Goal: Transaction & Acquisition: Purchase product/service

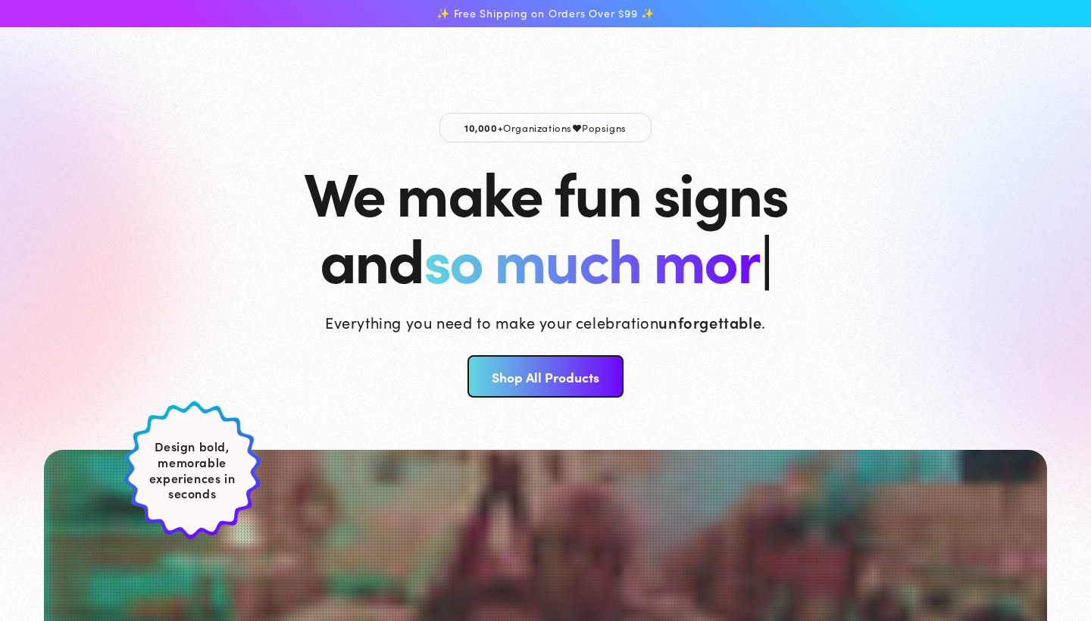
scroll to position [543, 0]
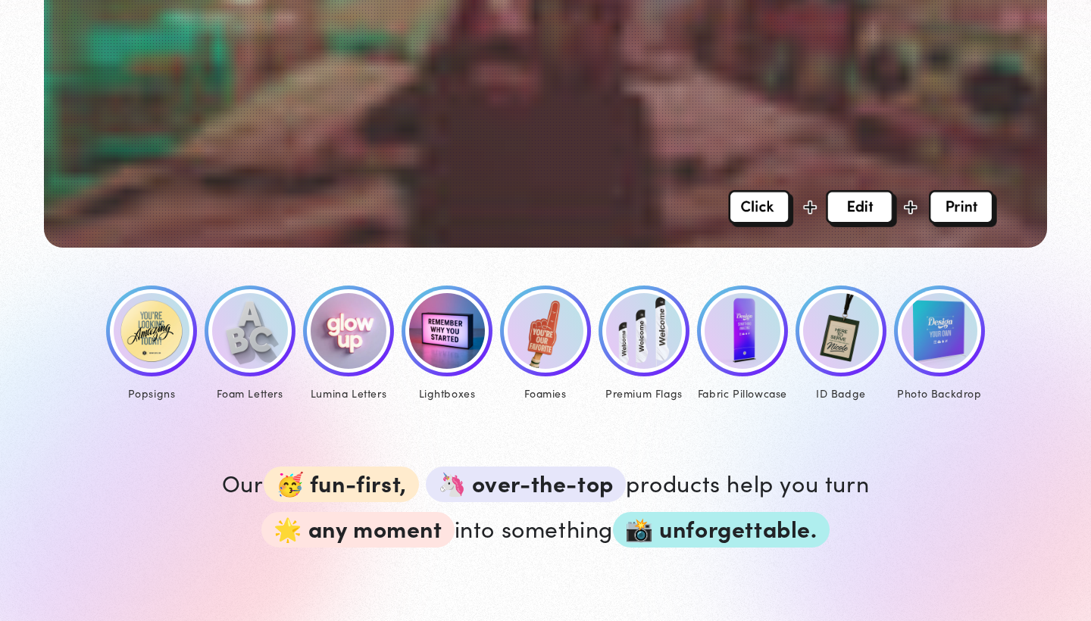
click at [158, 352] on img at bounding box center [152, 331] width 76 height 76
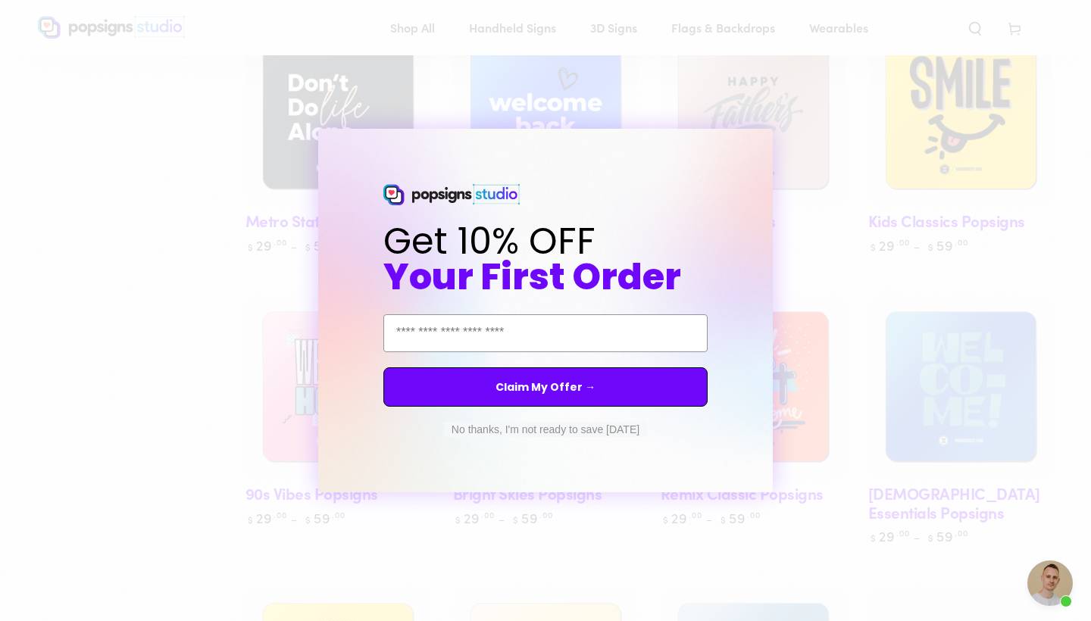
scroll to position [1222, 0]
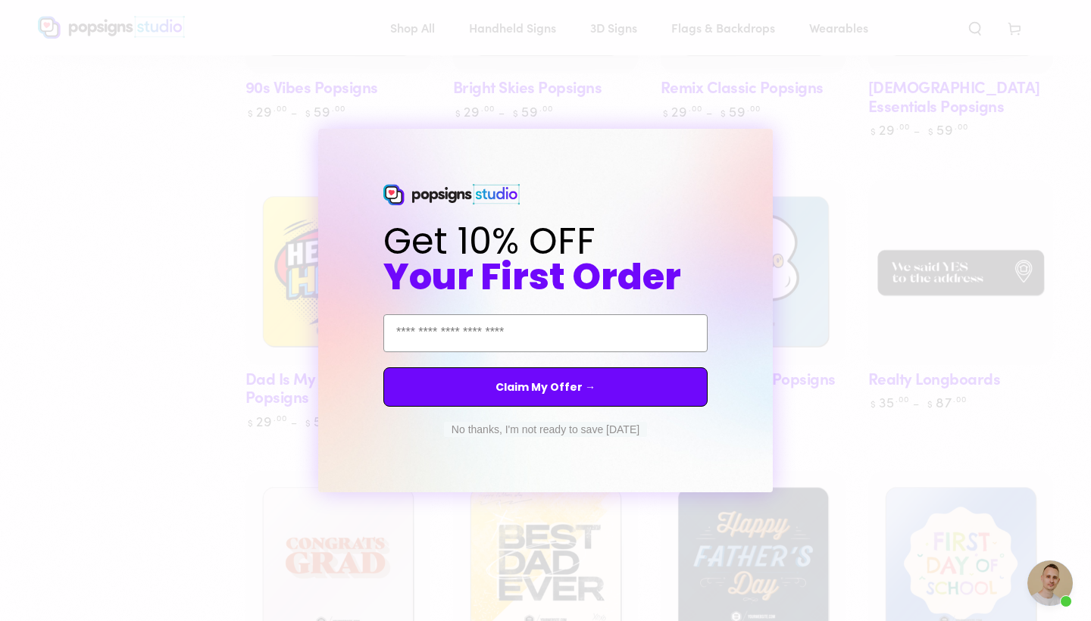
click at [508, 437] on button "No thanks, I'm not ready to save today" at bounding box center [545, 429] width 203 height 15
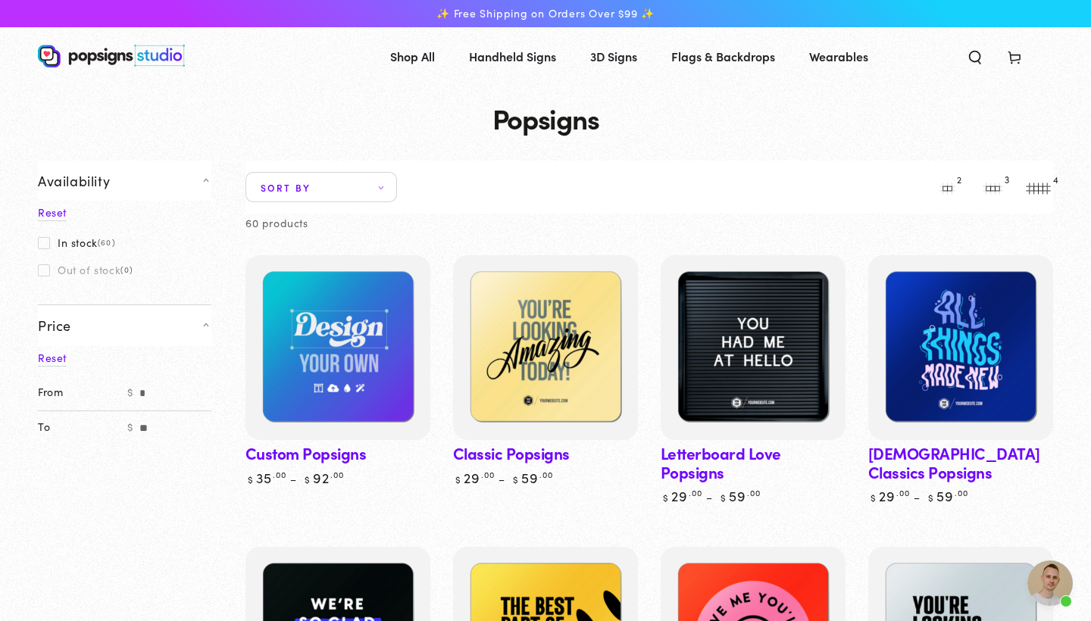
scroll to position [0, 0]
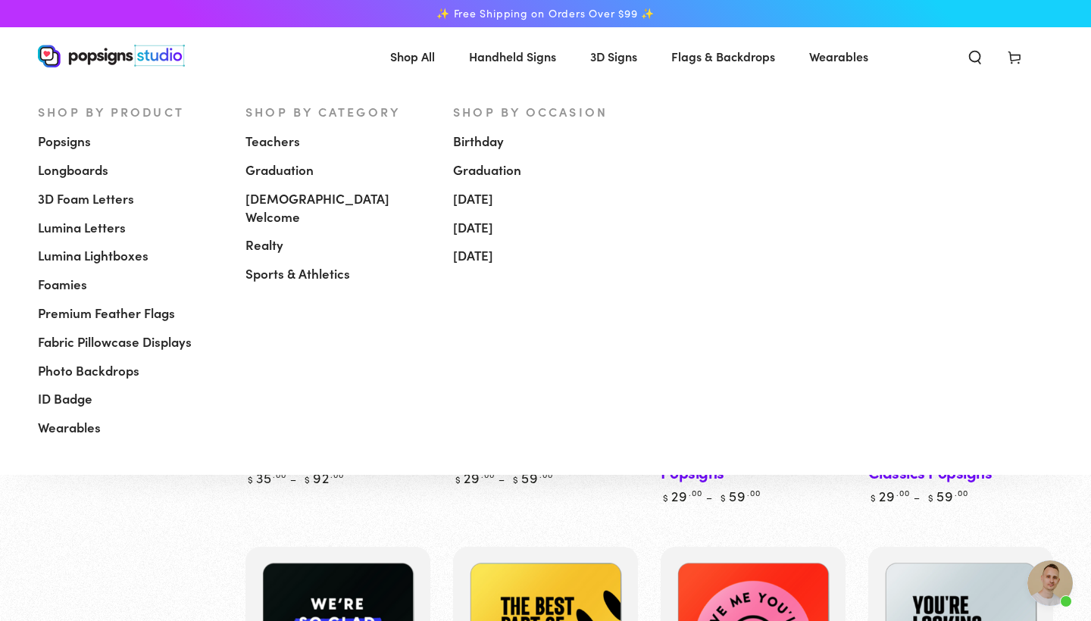
click at [133, 194] on span "3D Foam Letters" at bounding box center [86, 199] width 96 height 18
click at [85, 141] on span "Popsigns" at bounding box center [64, 142] width 53 height 18
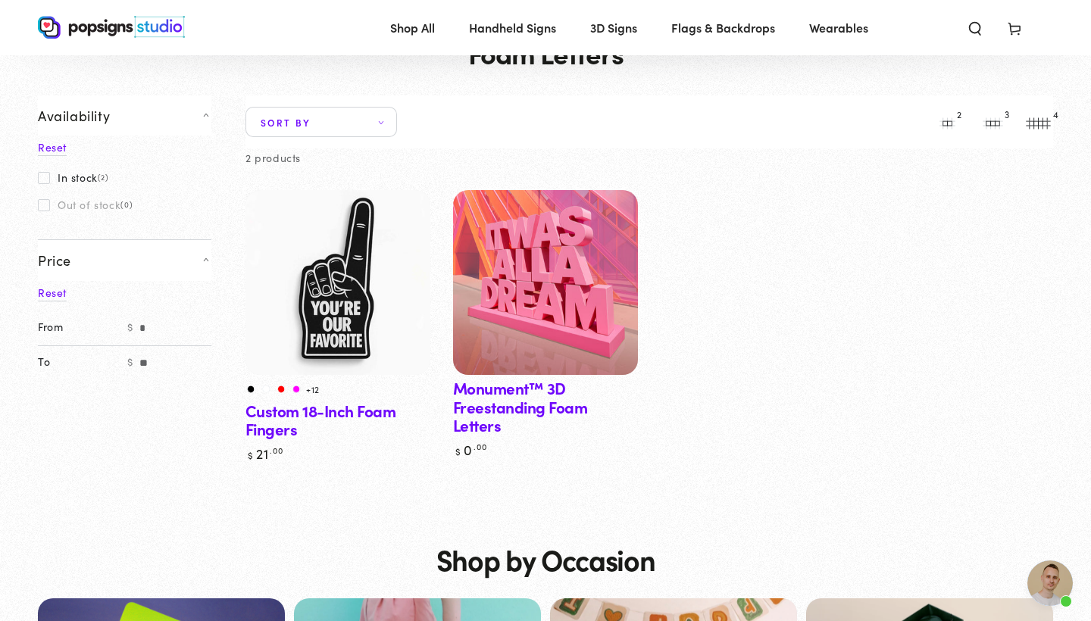
scroll to position [64, 0]
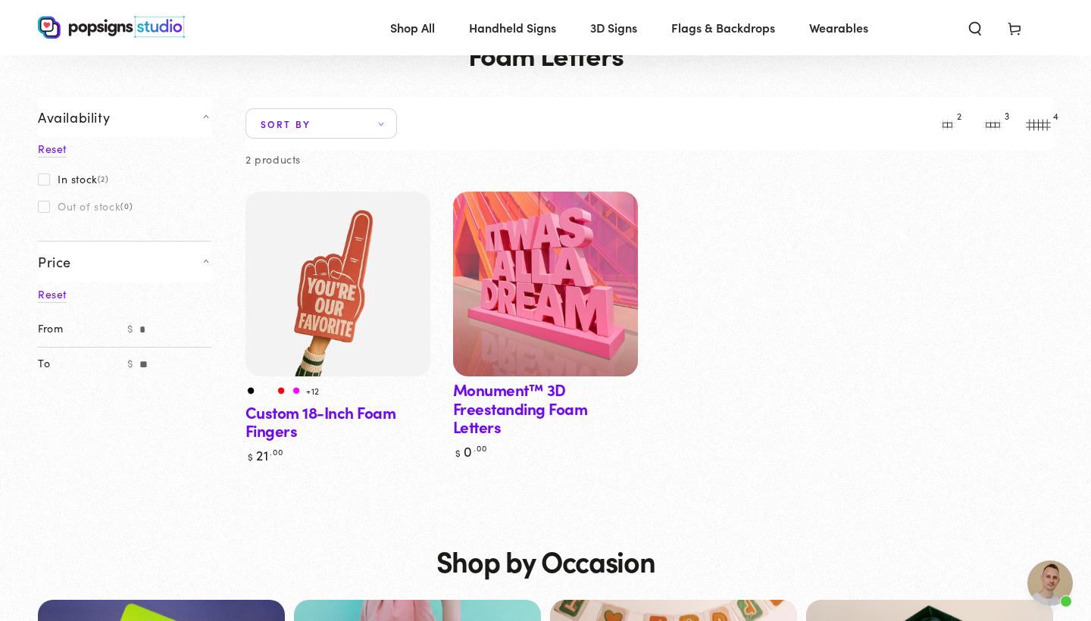
click at [499, 428] on link "Monument™ 3D Freestanding Foam Letters" at bounding box center [545, 326] width 185 height 268
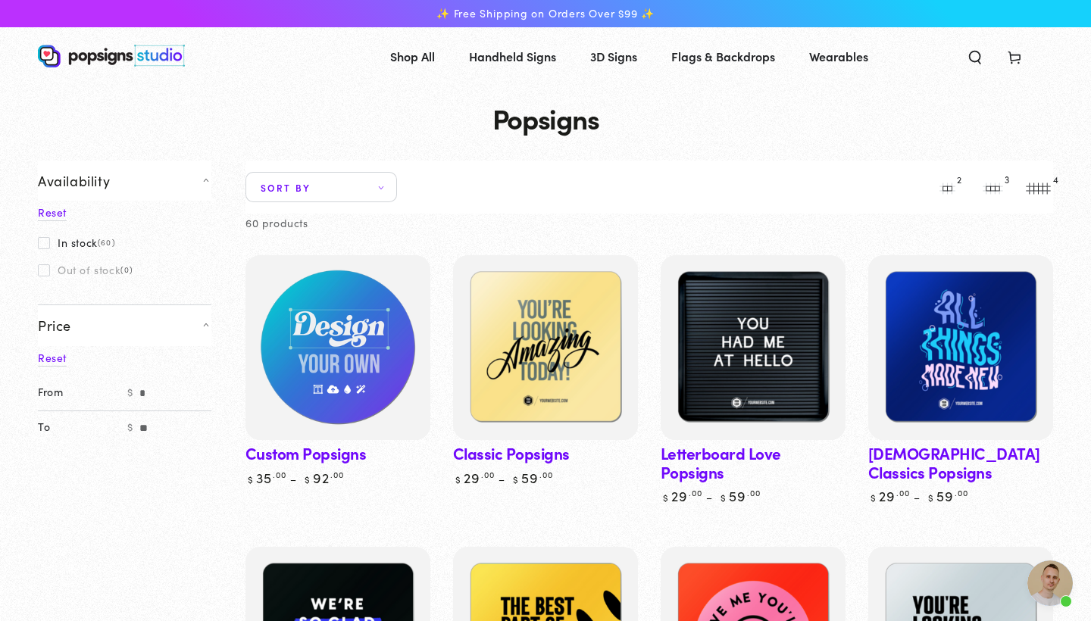
click at [326, 324] on img at bounding box center [338, 348] width 190 height 190
click at [324, 304] on img at bounding box center [338, 348] width 190 height 190
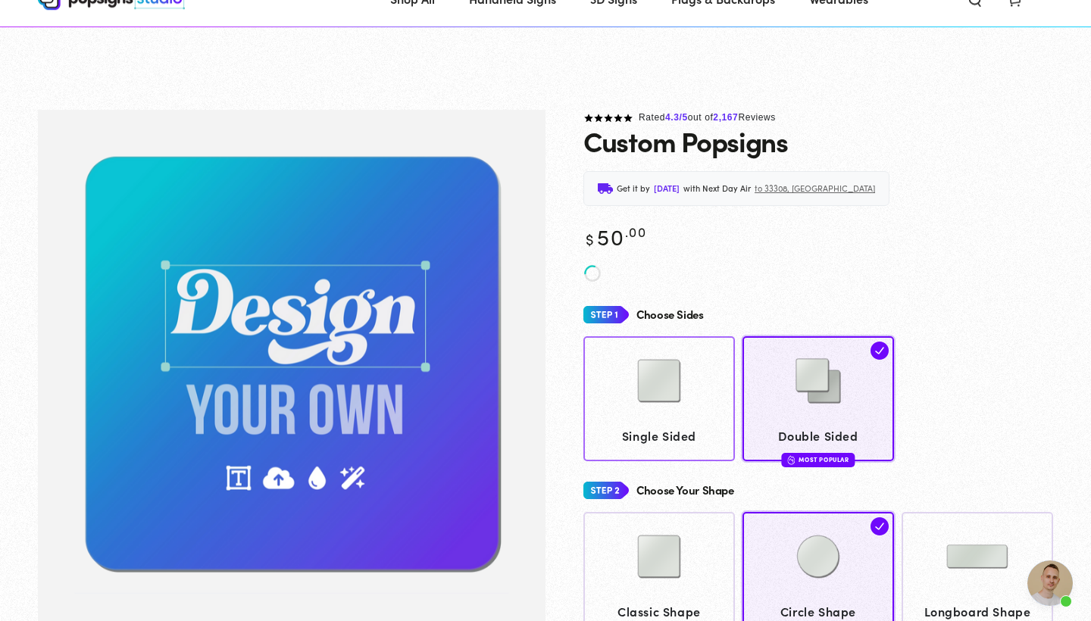
scroll to position [139, 0]
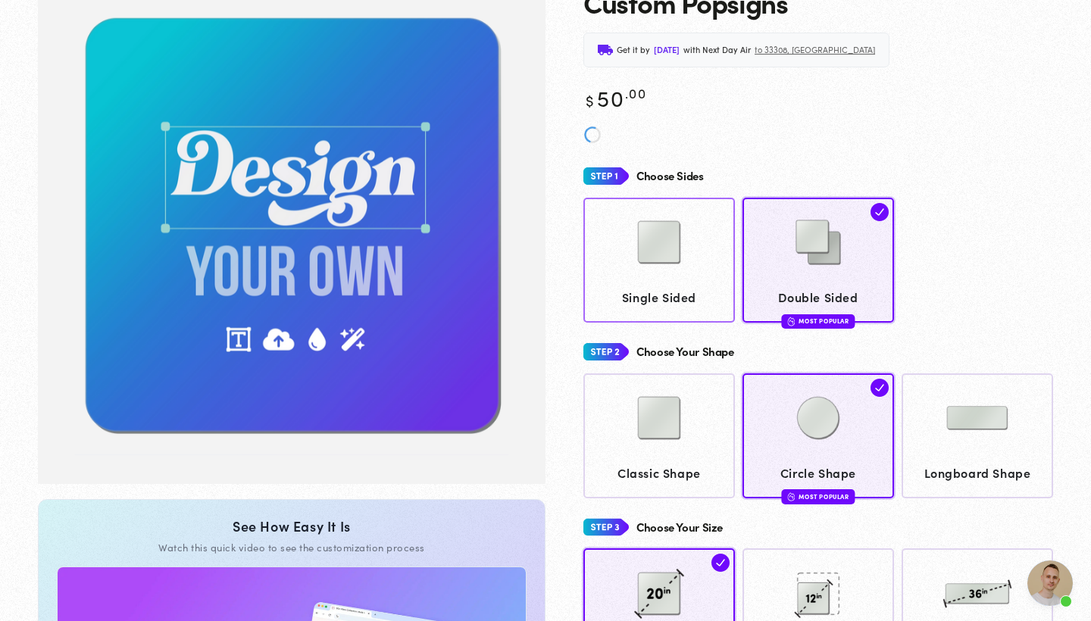
click at [674, 279] on div at bounding box center [659, 245] width 137 height 76
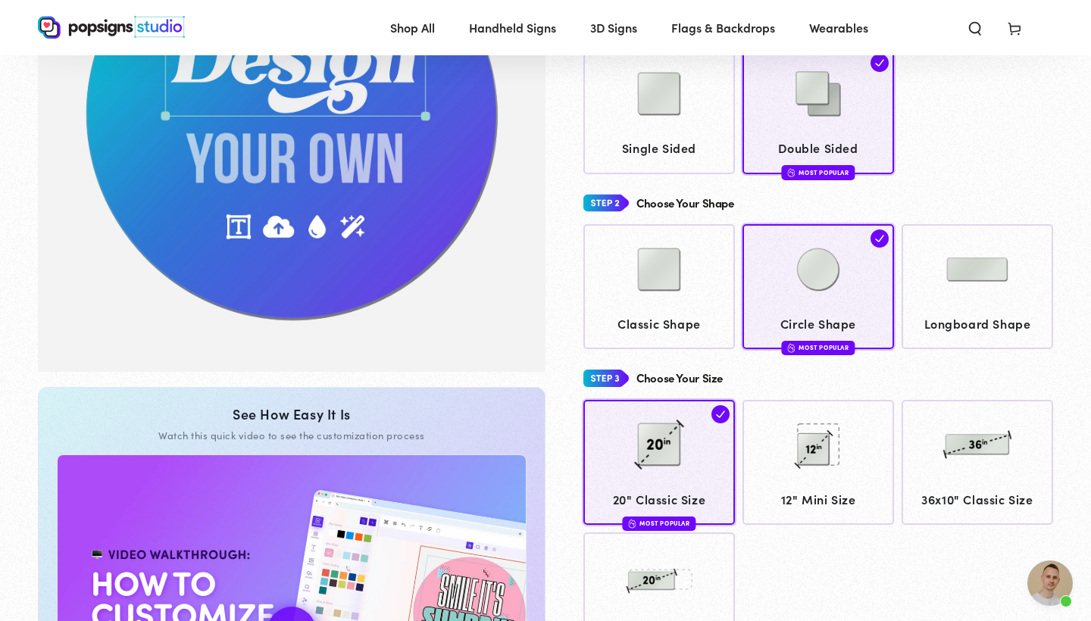
scroll to position [257, 0]
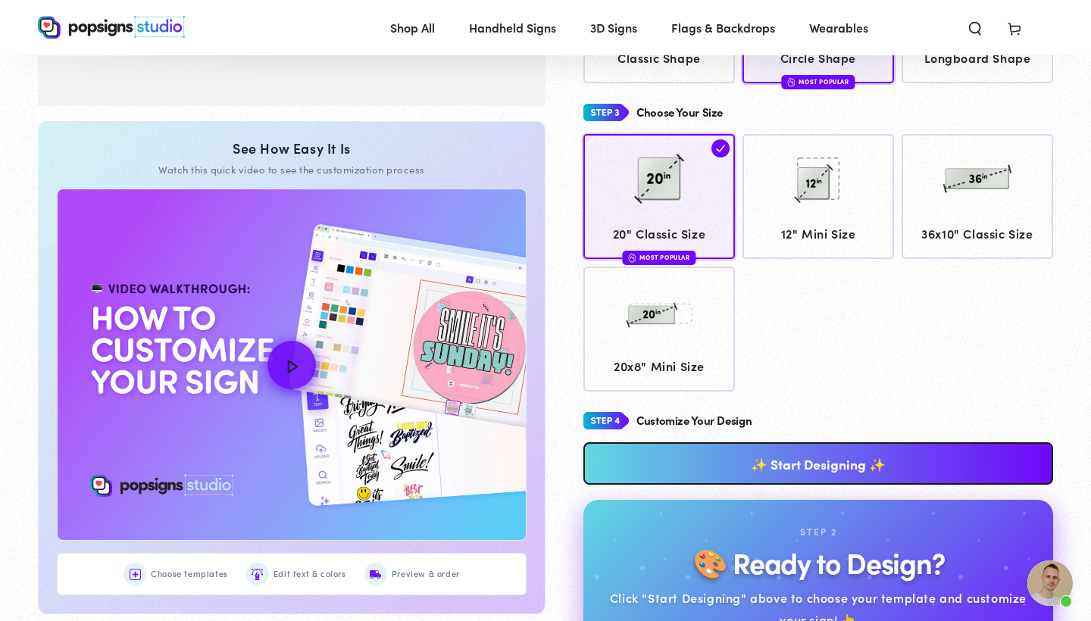
click at [706, 453] on link "✨ Start Designing ✨" at bounding box center [819, 464] width 470 height 42
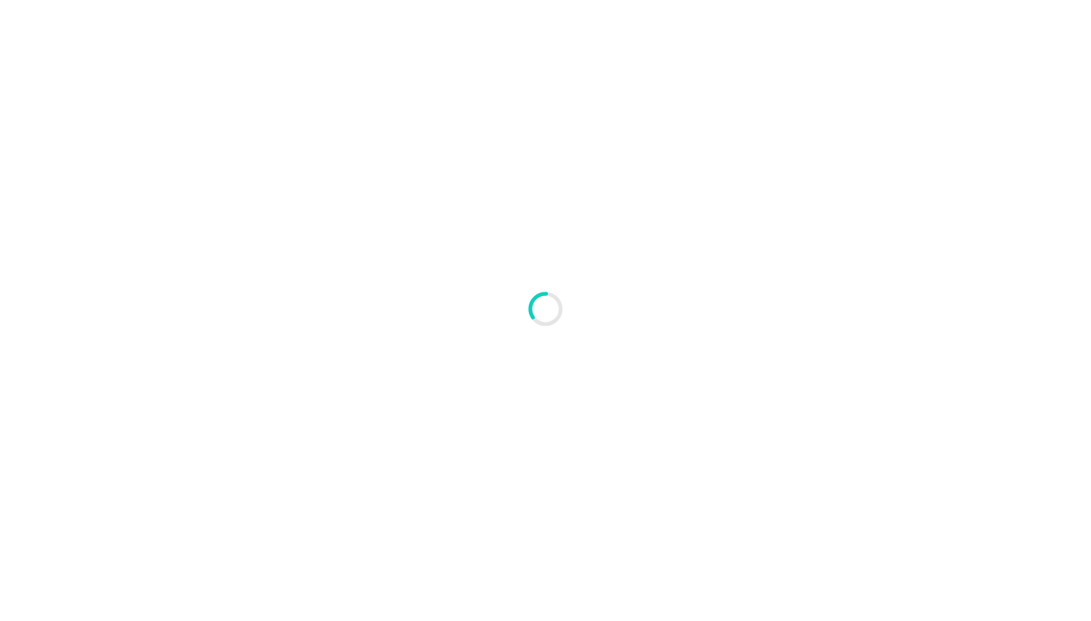
scroll to position [0, 0]
type textarea "An ancient tree with a door leading to a magical world"
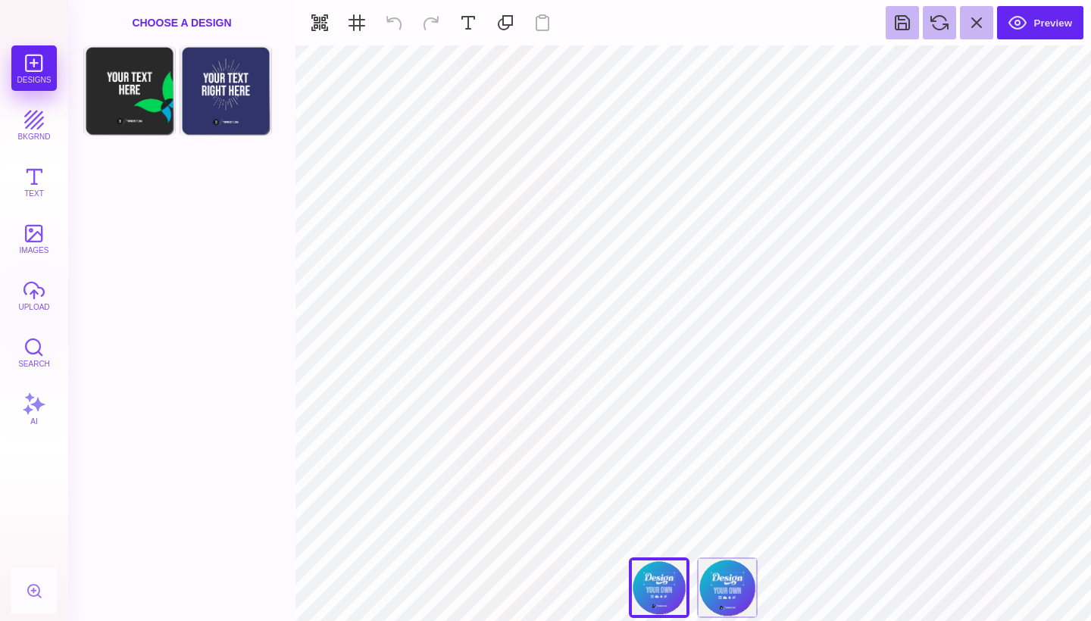
type input "#F1F1F2"
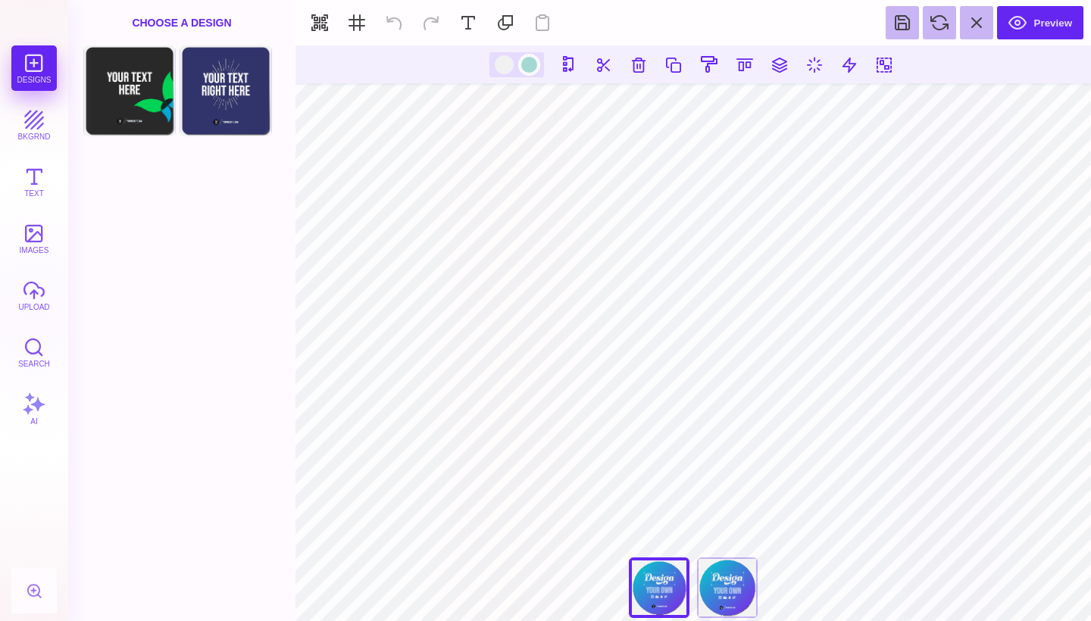
click at [521, 70] on div at bounding box center [529, 64] width 19 height 19
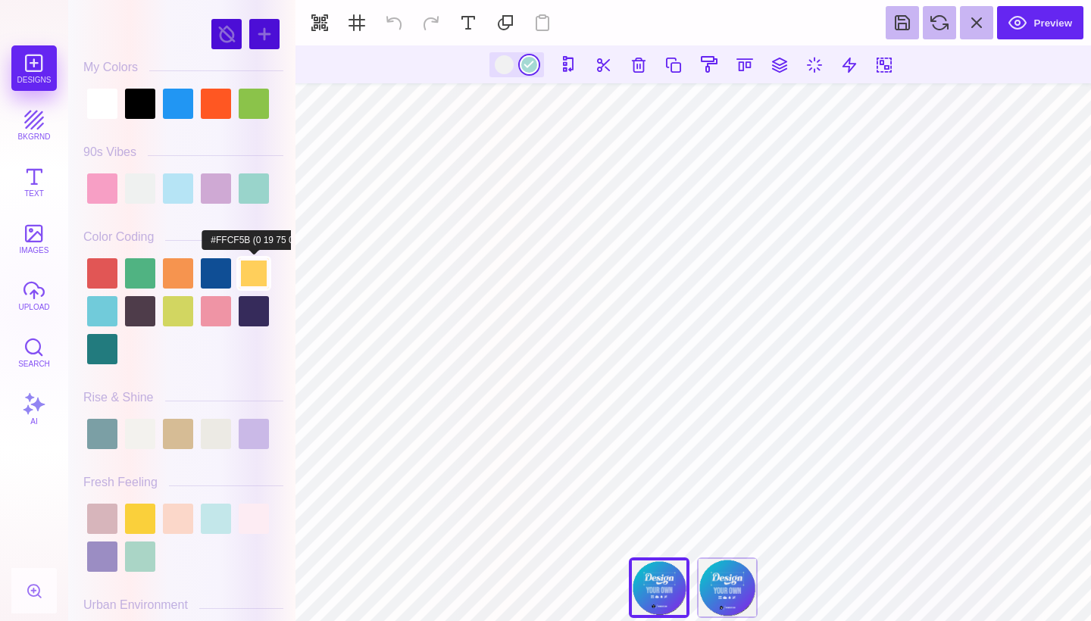
click at [248, 274] on div at bounding box center [254, 273] width 30 height 30
type input "#FFCF5B"
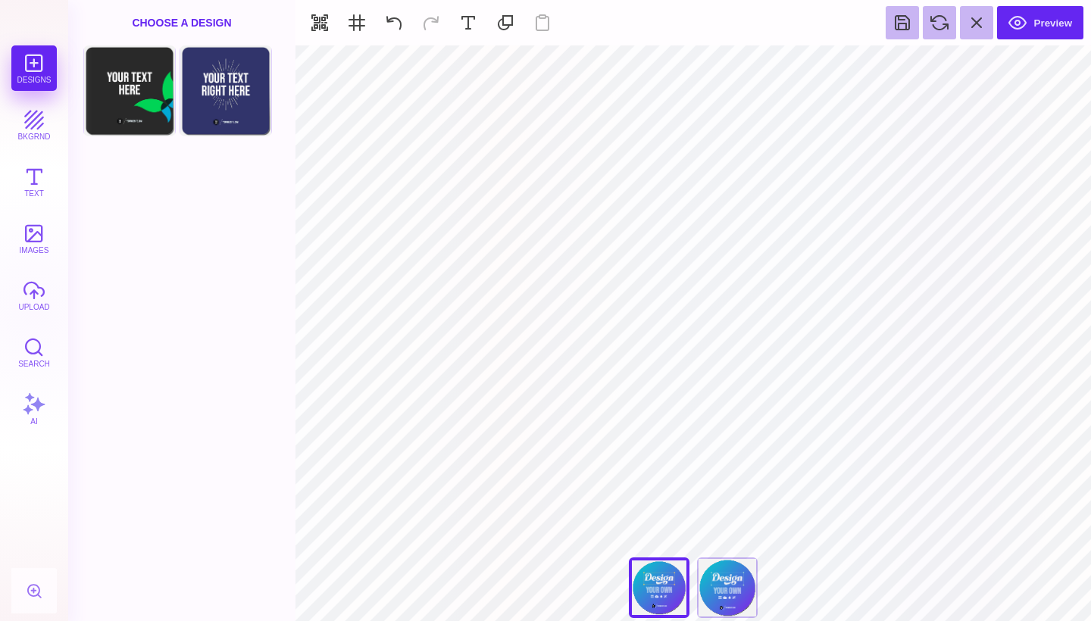
type input "#FFFFFF"
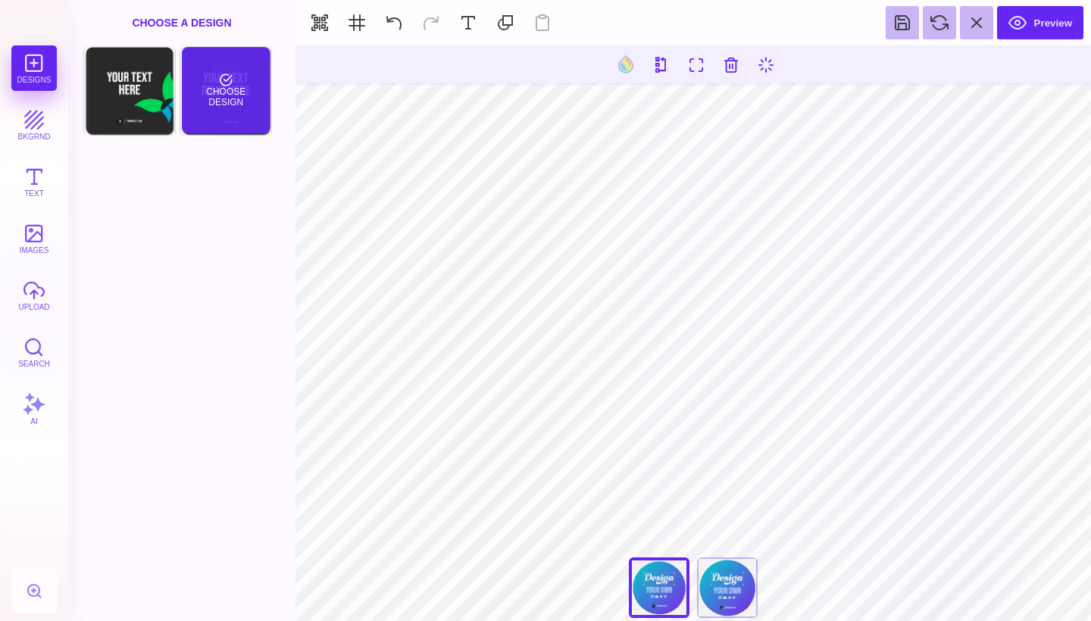
click at [202, 101] on div "Choose Design" at bounding box center [226, 90] width 89 height 86
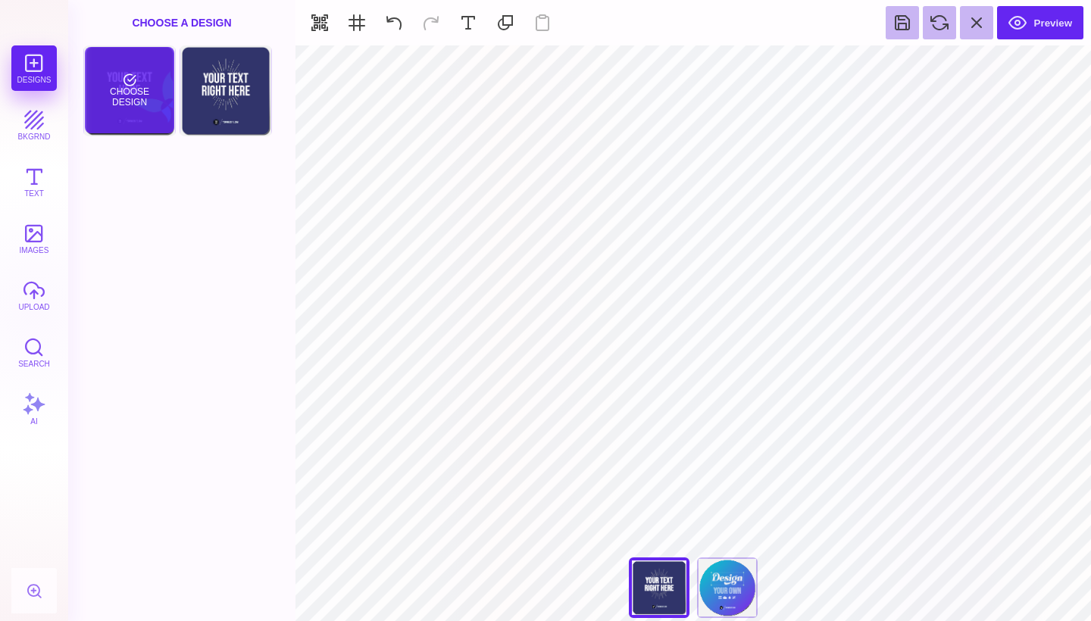
click at [142, 77] on div "Choose Design" at bounding box center [129, 90] width 89 height 86
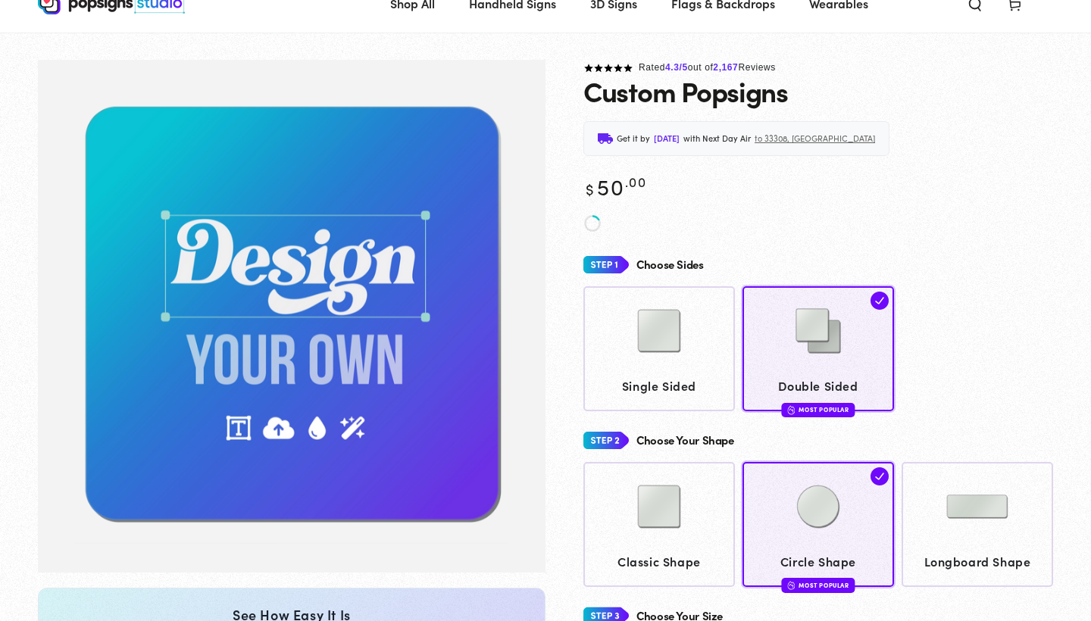
scroll to position [99, 0]
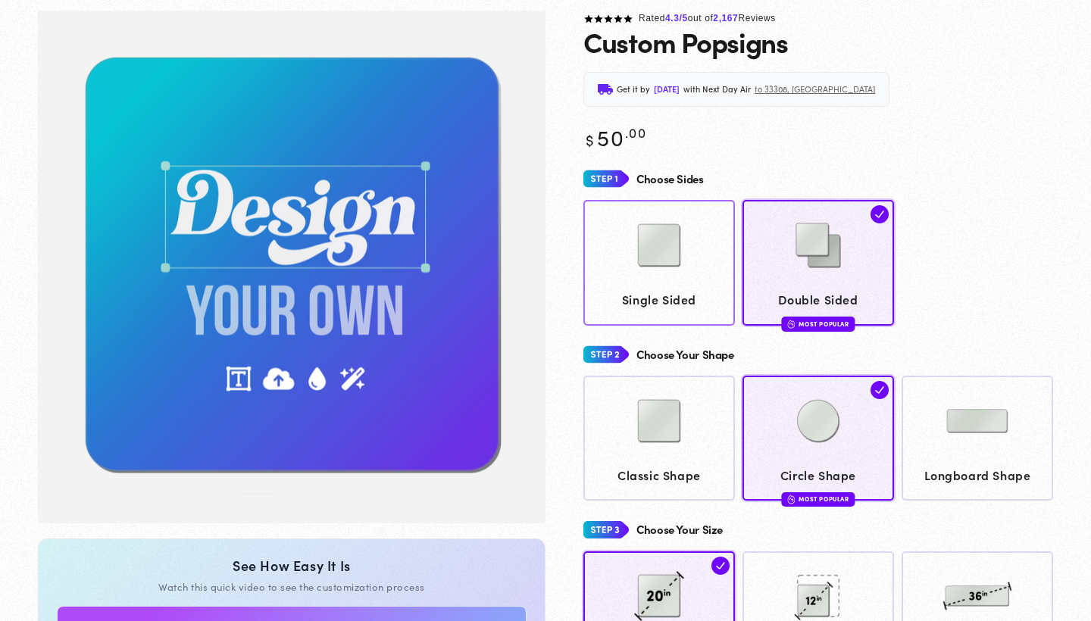
click at [637, 301] on span "Single Sided" at bounding box center [659, 300] width 137 height 22
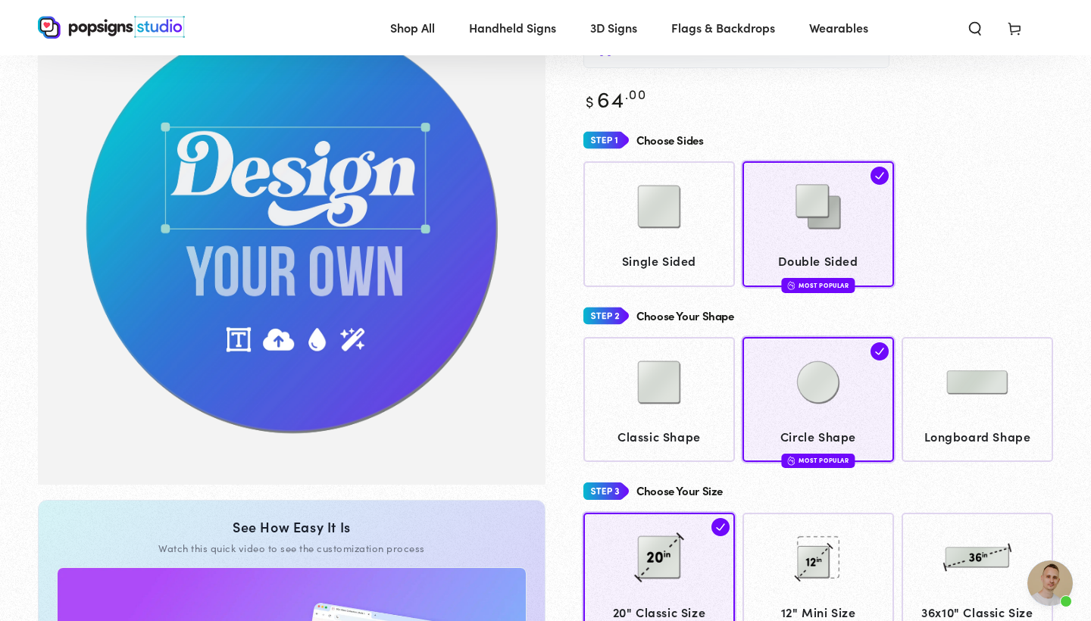
scroll to position [138, 0]
click at [646, 252] on span "Single Sided" at bounding box center [659, 261] width 137 height 22
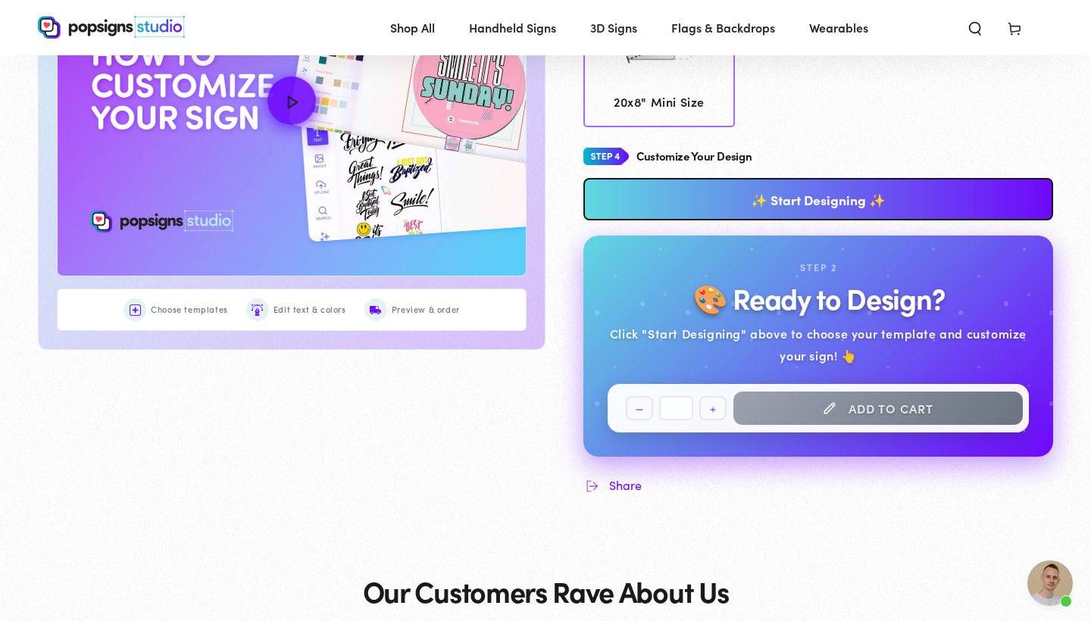
scroll to position [782, 0]
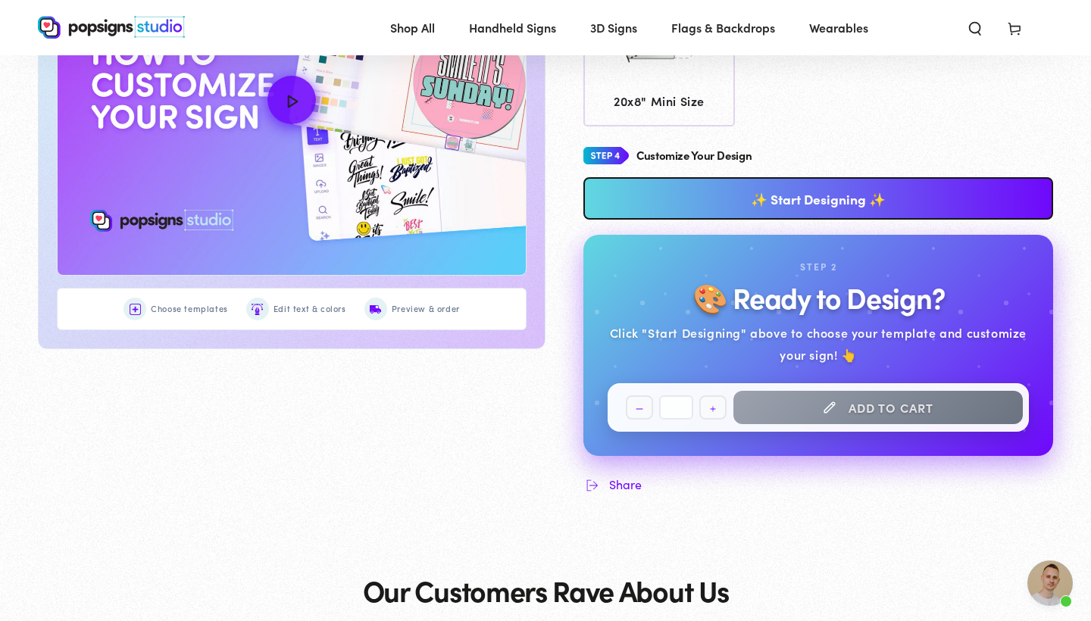
click at [706, 199] on link "✨ Start Designing ✨" at bounding box center [819, 198] width 470 height 42
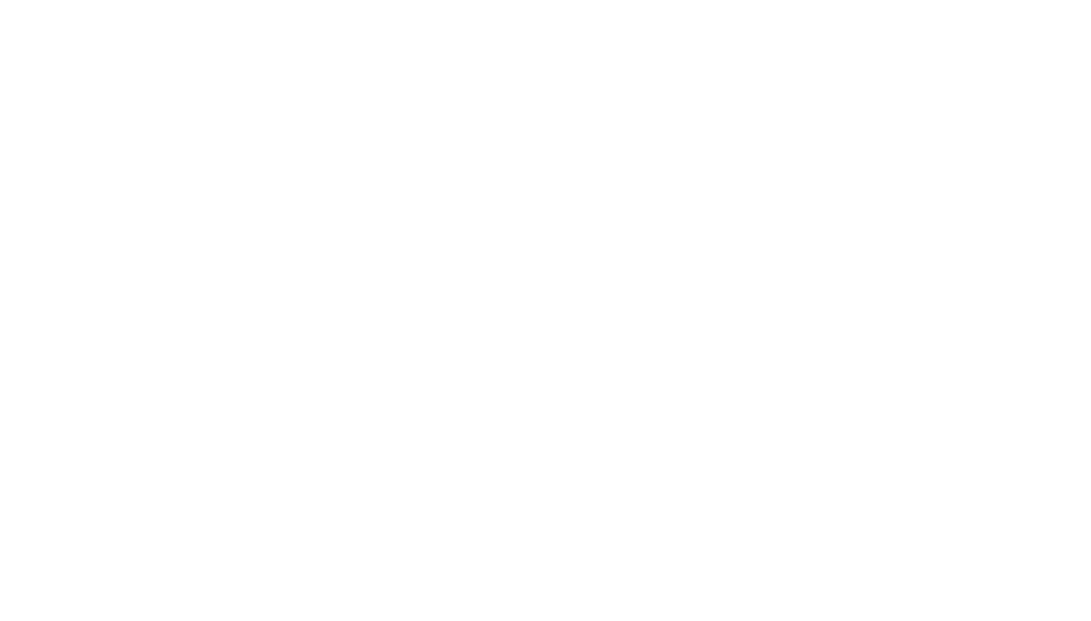
scroll to position [0, 0]
type textarea "An ancient tree with a door leading to a magical world"
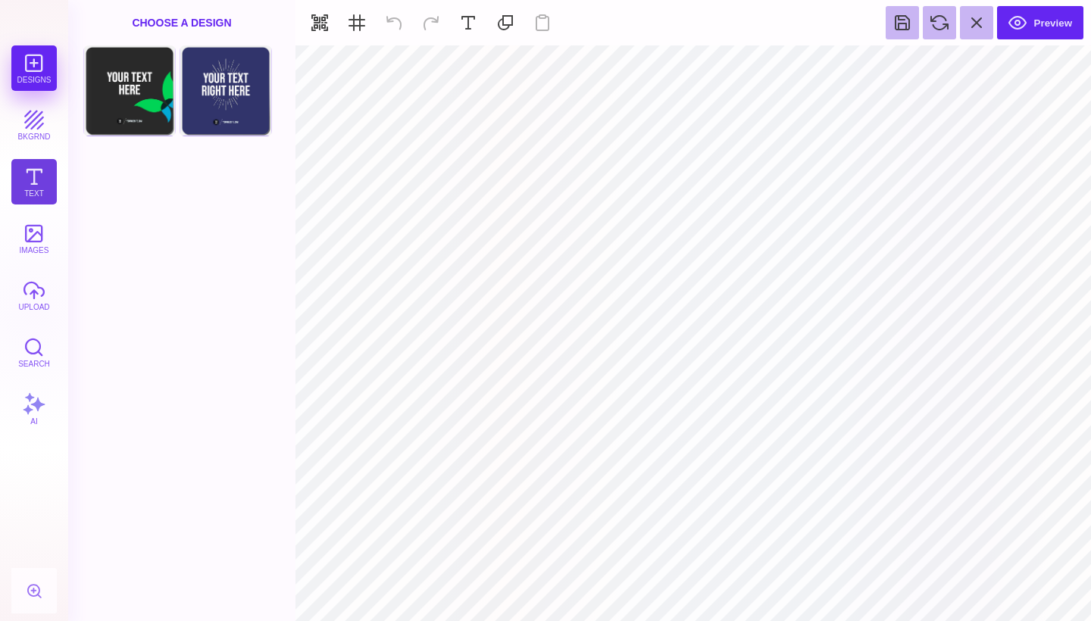
click at [39, 182] on button "Text" at bounding box center [33, 181] width 45 height 45
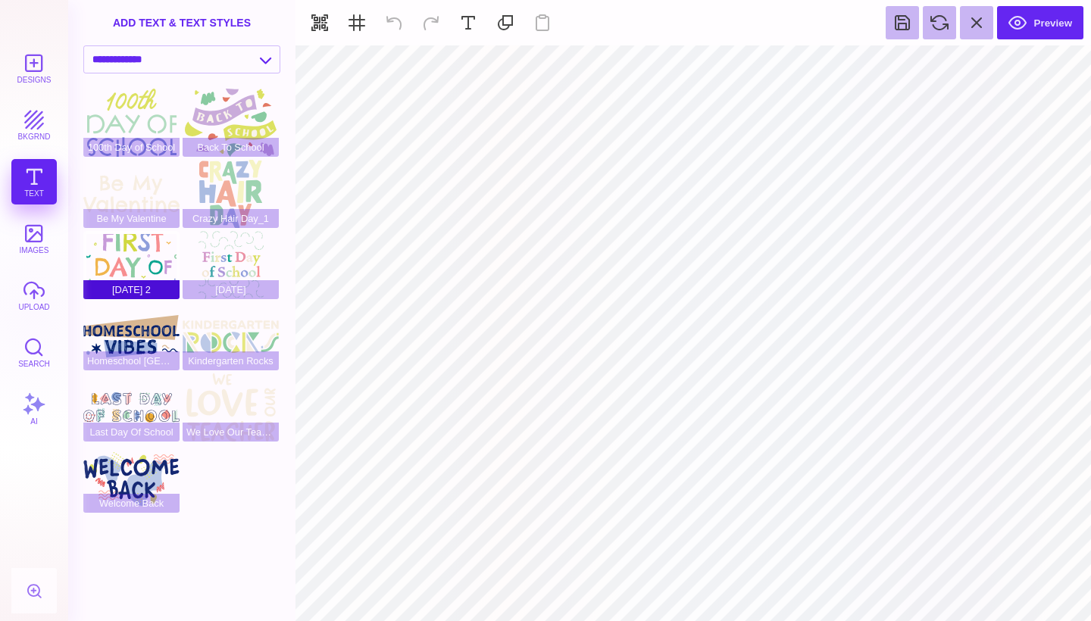
click at [123, 259] on div "First Day Of School 2" at bounding box center [131, 265] width 96 height 68
type input "#FFFFFF"
